Goal: Task Accomplishment & Management: Complete application form

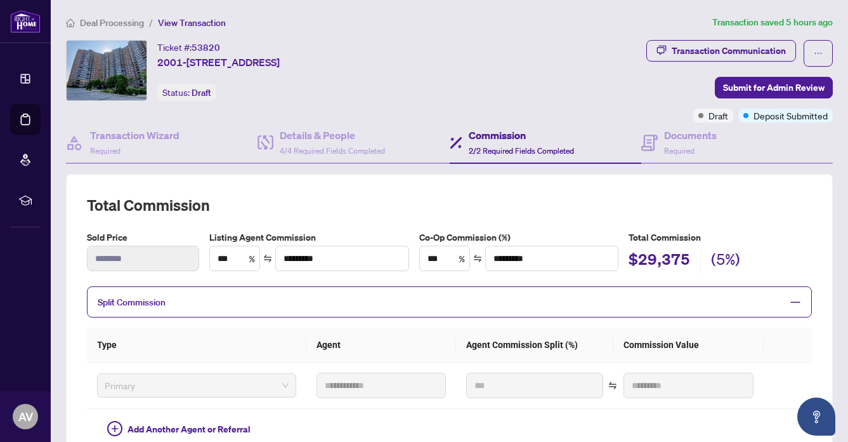
scroll to position [395, 0]
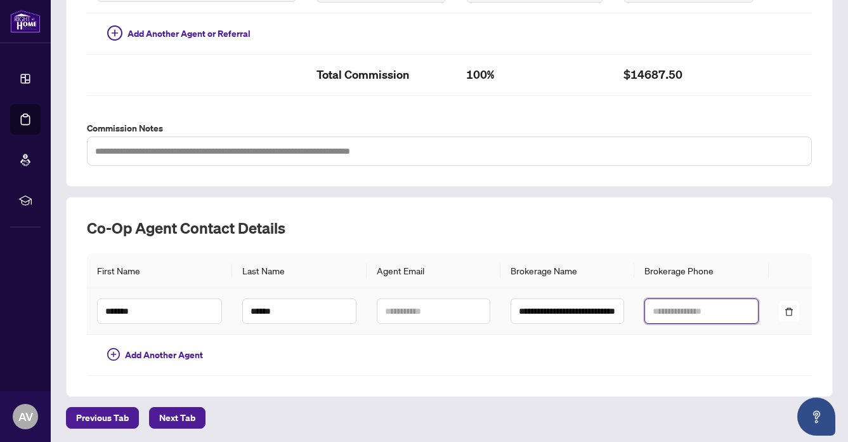
click at [675, 307] on input "text" at bounding box center [702, 310] width 114 height 25
type input "**********"
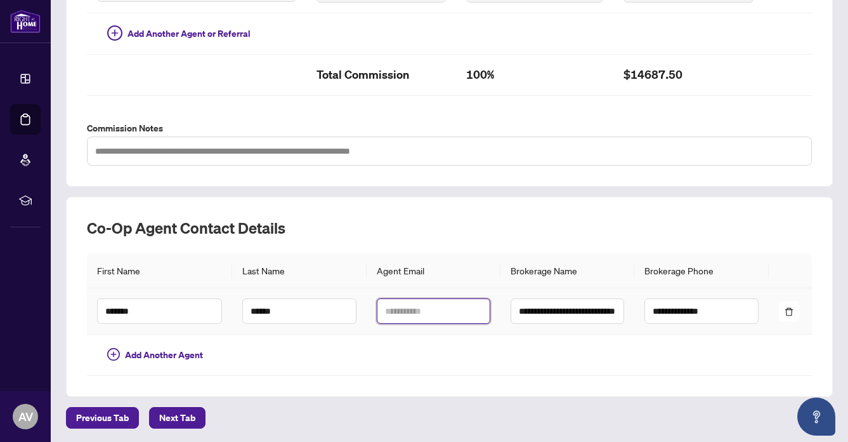
click at [387, 310] on input "text" at bounding box center [434, 310] width 114 height 25
type input "**********"
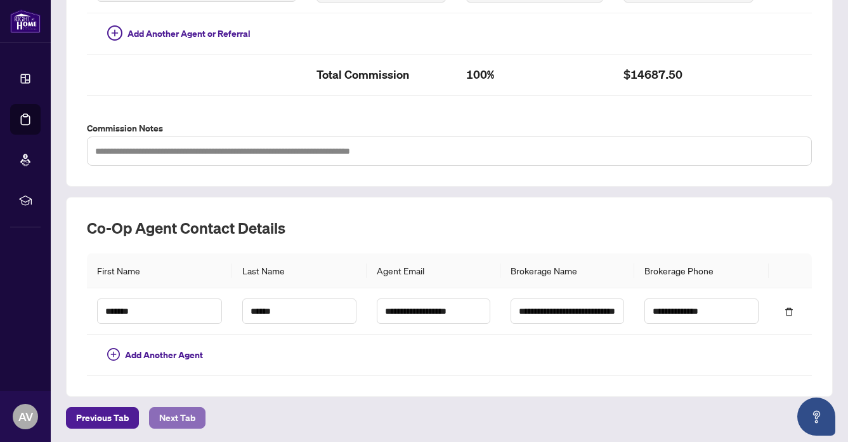
click at [171, 412] on span "Next Tab" at bounding box center [177, 417] width 36 height 20
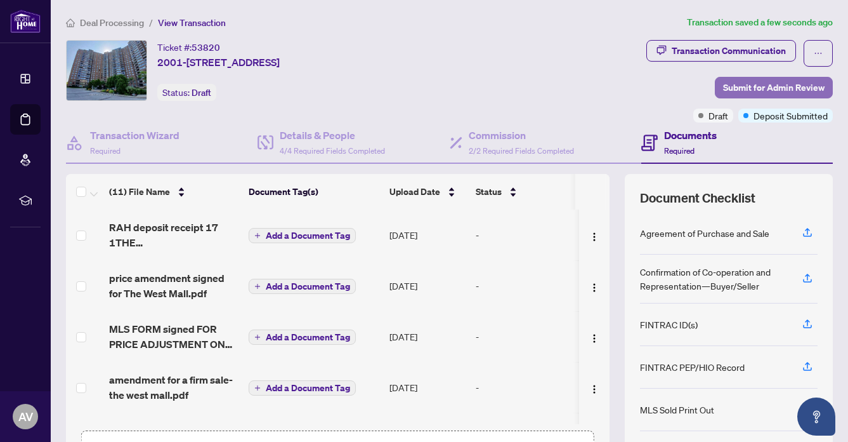
click at [760, 82] on span "Submit for Admin Review" at bounding box center [774, 87] width 102 height 20
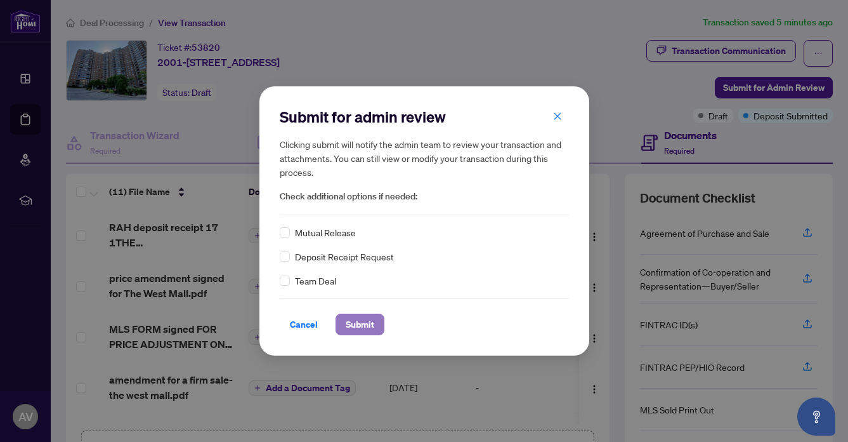
click at [360, 314] on span "Submit" at bounding box center [360, 324] width 29 height 20
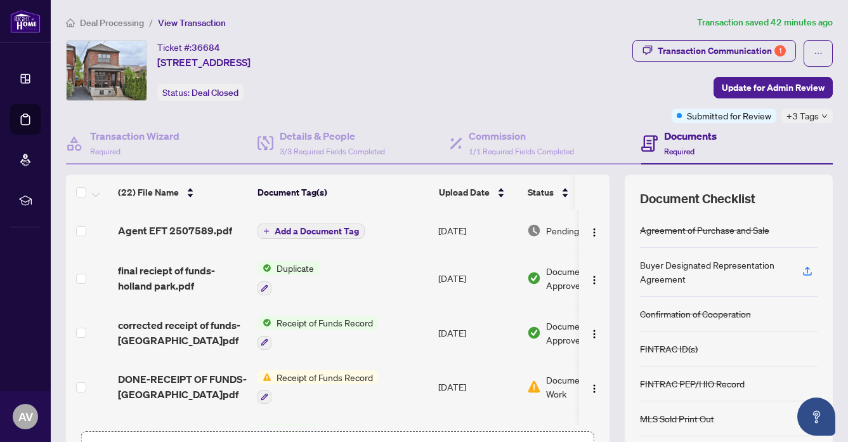
click at [217, 223] on span "Agent EFT 2507589.pdf" at bounding box center [175, 230] width 114 height 15
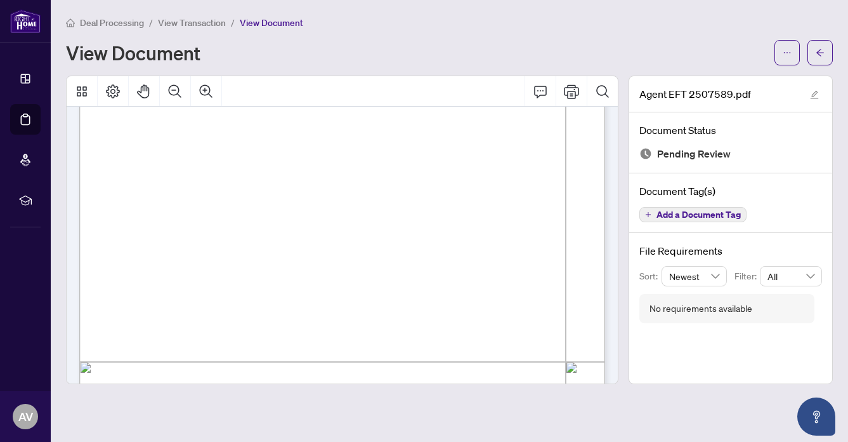
scroll to position [244, 0]
click at [786, 46] on span "button" at bounding box center [787, 53] width 9 height 20
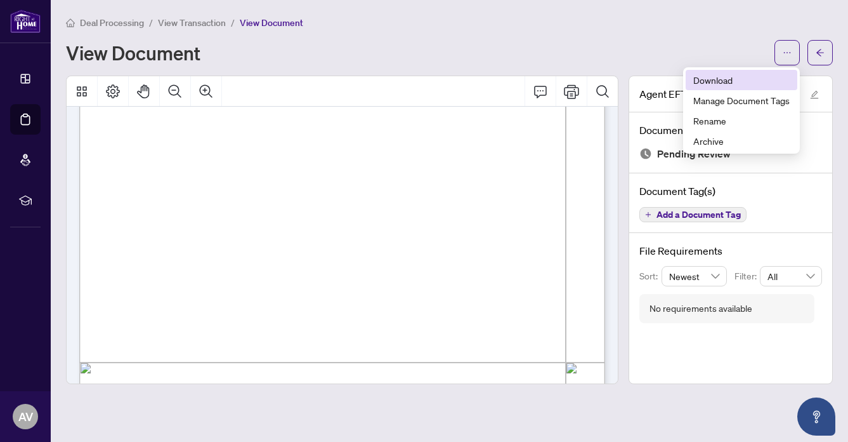
click at [706, 74] on span "Download" at bounding box center [742, 80] width 96 height 14
